Goal: Information Seeking & Learning: Learn about a topic

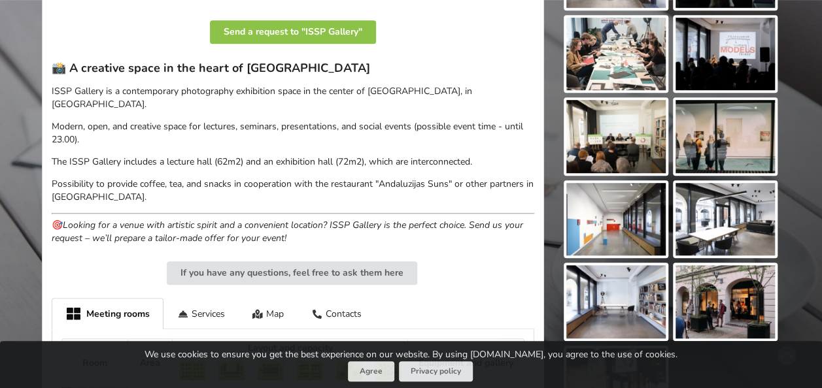
scroll to position [392, 0]
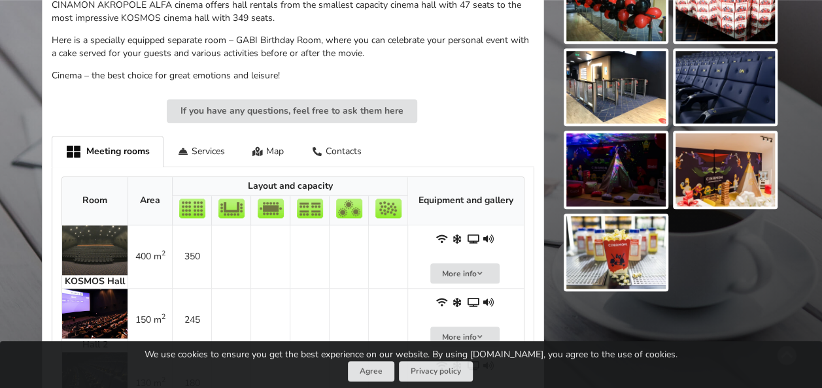
scroll to position [523, 0]
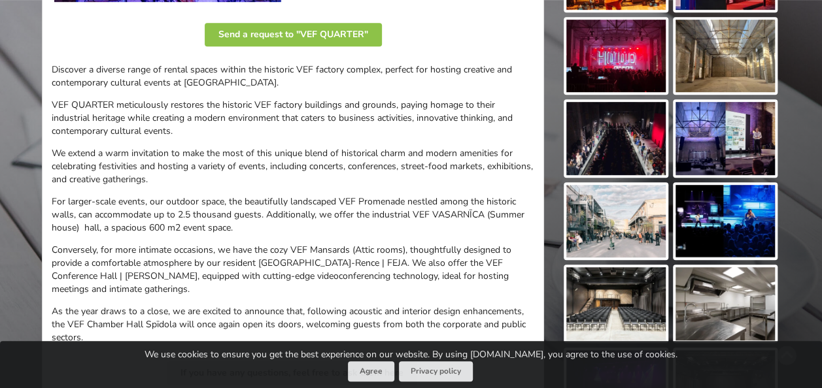
scroll to position [392, 0]
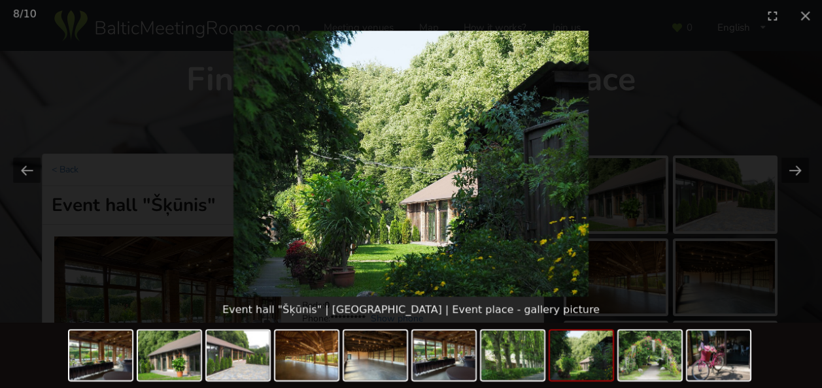
scroll to position [65, 0]
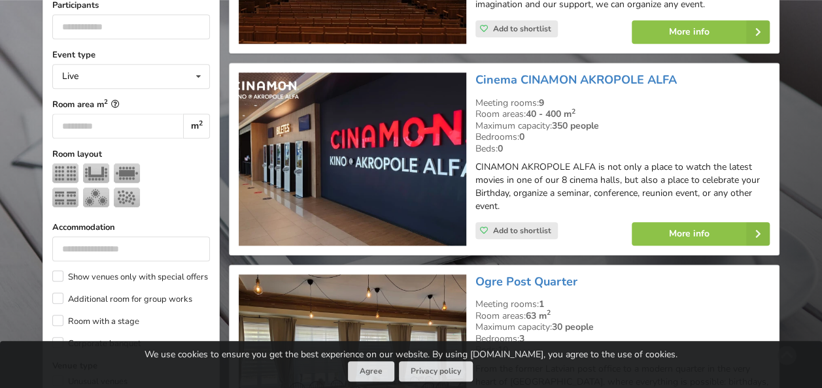
scroll to position [523, 0]
